Goal: Check status: Check status

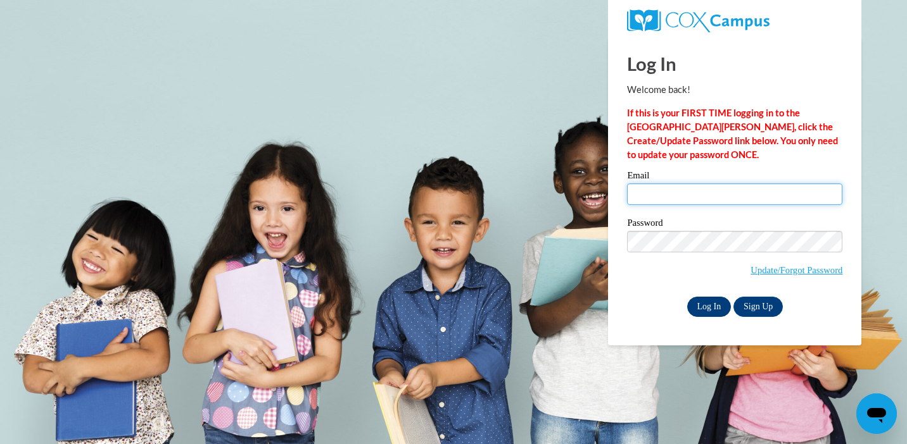
type input "[PERSON_NAME][EMAIL_ADDRESS][PERSON_NAME][DOMAIN_NAME]"
click at [707, 309] on input "Log In" at bounding box center [709, 307] width 44 height 20
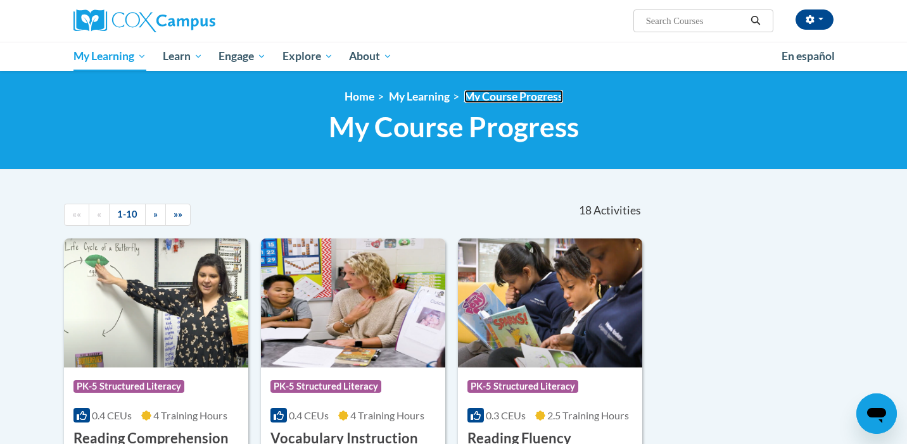
click at [520, 101] on link "My Course Progress" at bounding box center [513, 96] width 99 height 13
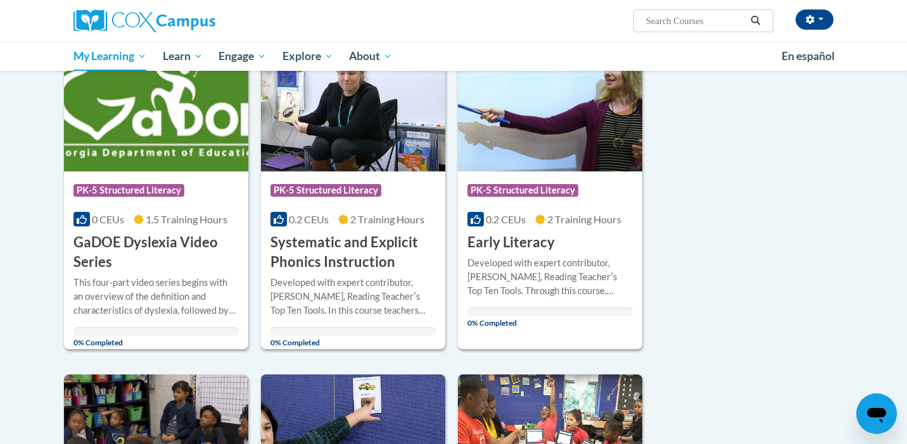
scroll to position [508, 0]
